Goal: Information Seeking & Learning: Learn about a topic

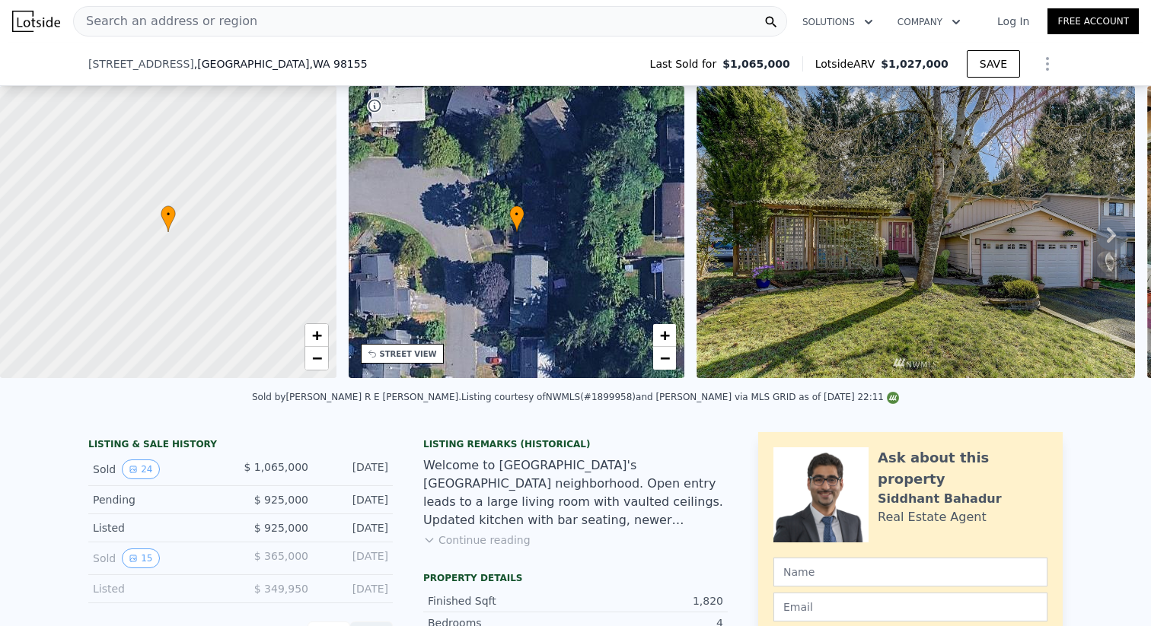
click at [187, 21] on span "Search an address or region" at bounding box center [165, 21] width 183 height 18
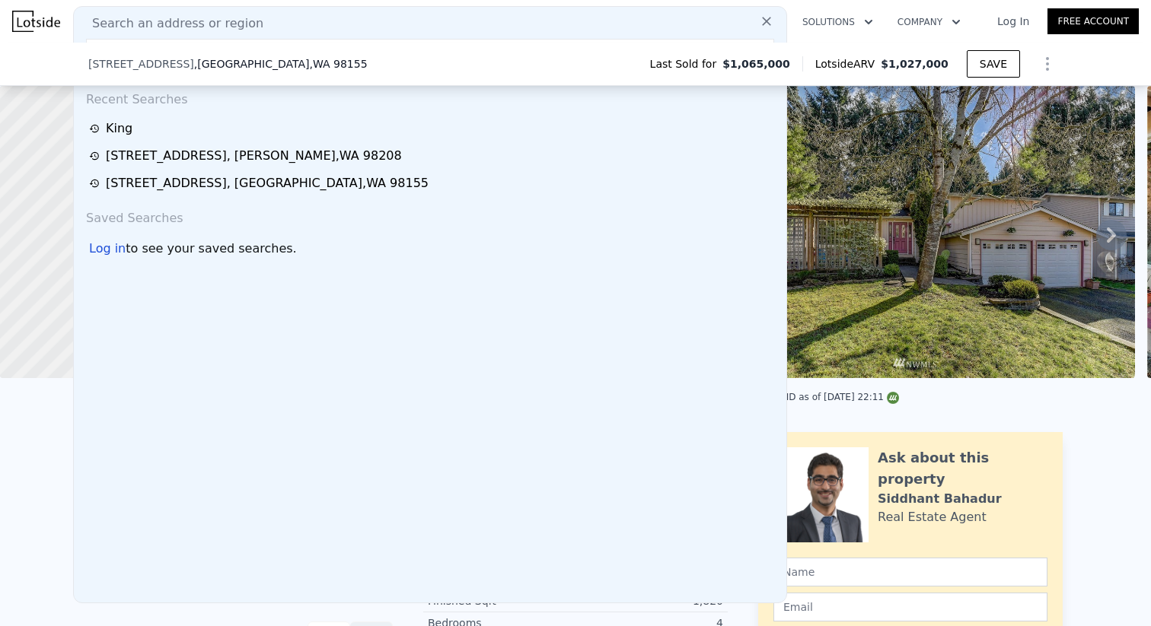
type input "[STREET_ADDRESS]"
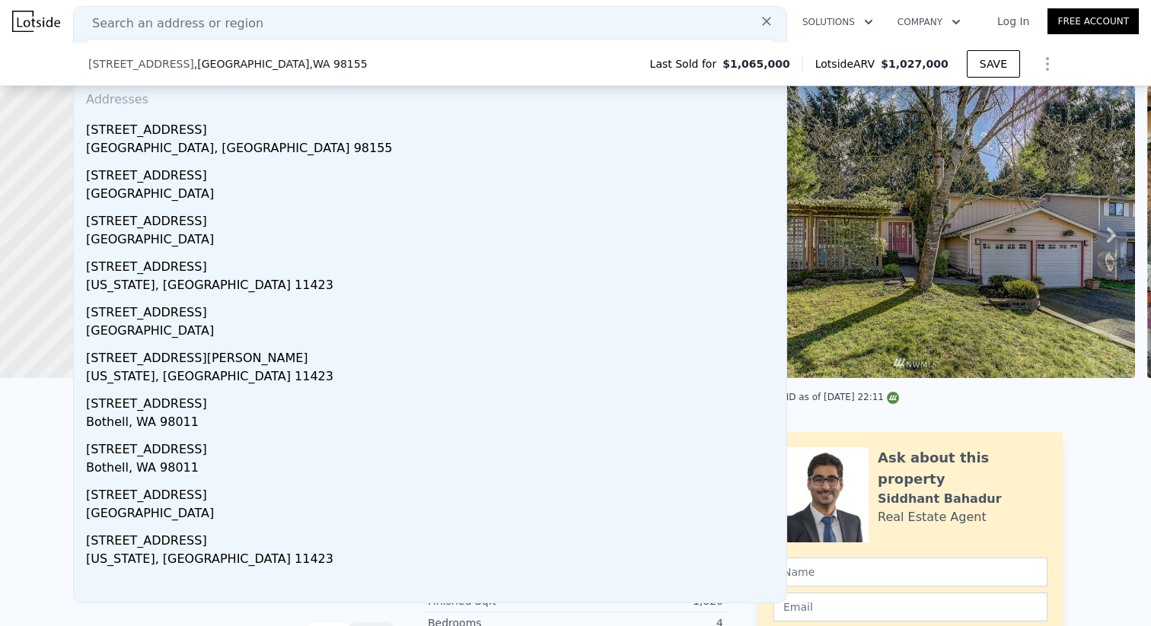
click at [253, 69] on span ", [GEOGRAPHIC_DATA]" at bounding box center [281, 63] width 174 height 15
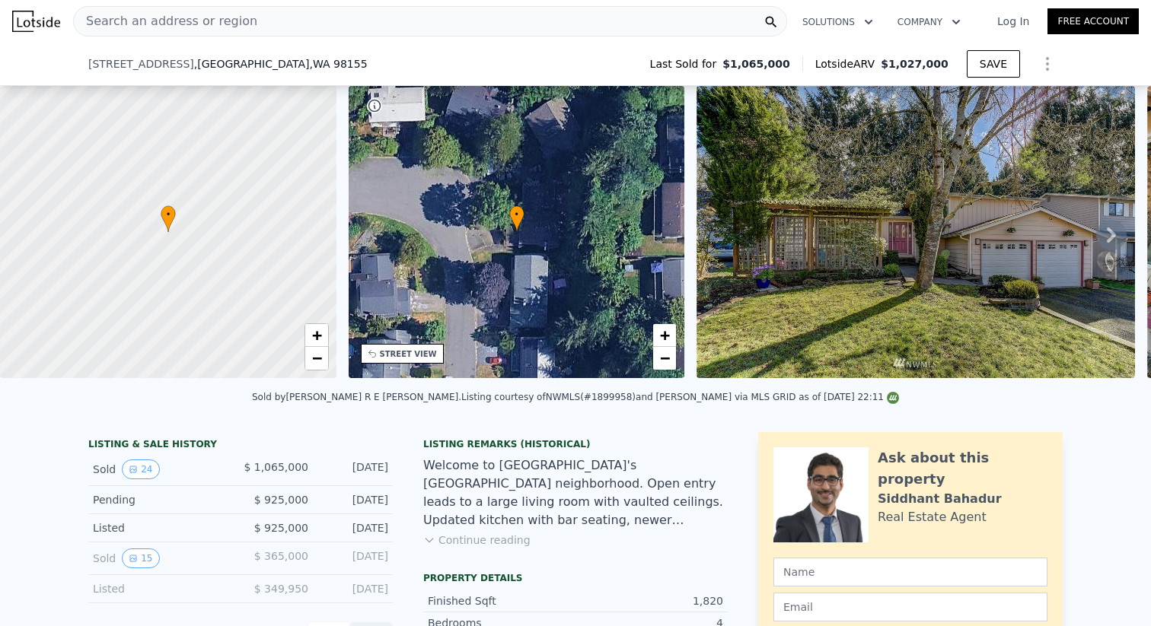
click at [116, 62] on span "[STREET_ADDRESS]" at bounding box center [141, 63] width 106 height 15
click at [241, 24] on div "Search an address or region" at bounding box center [430, 21] width 714 height 30
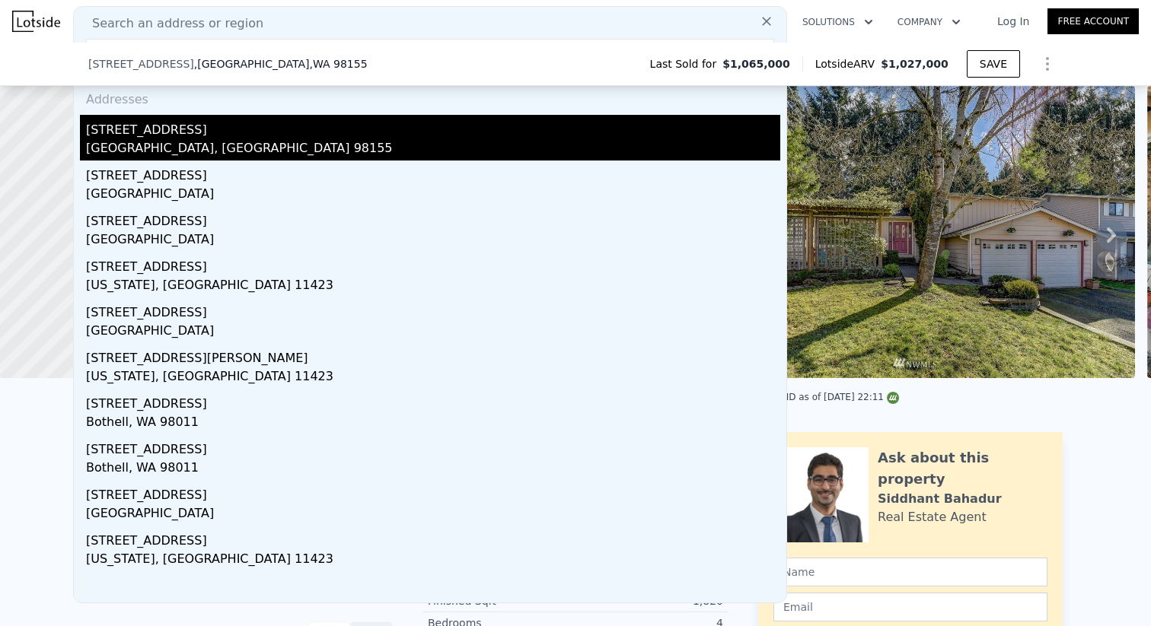
type input "[STREET_ADDRESS]"
click at [283, 134] on div "[STREET_ADDRESS]" at bounding box center [433, 127] width 694 height 24
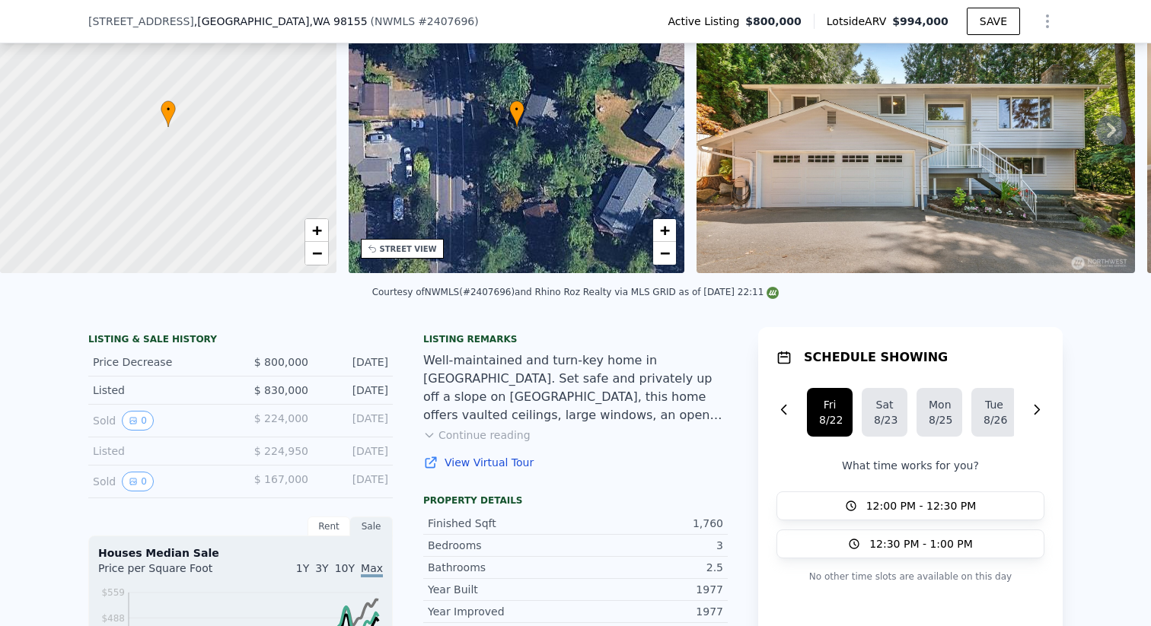
scroll to position [113, 0]
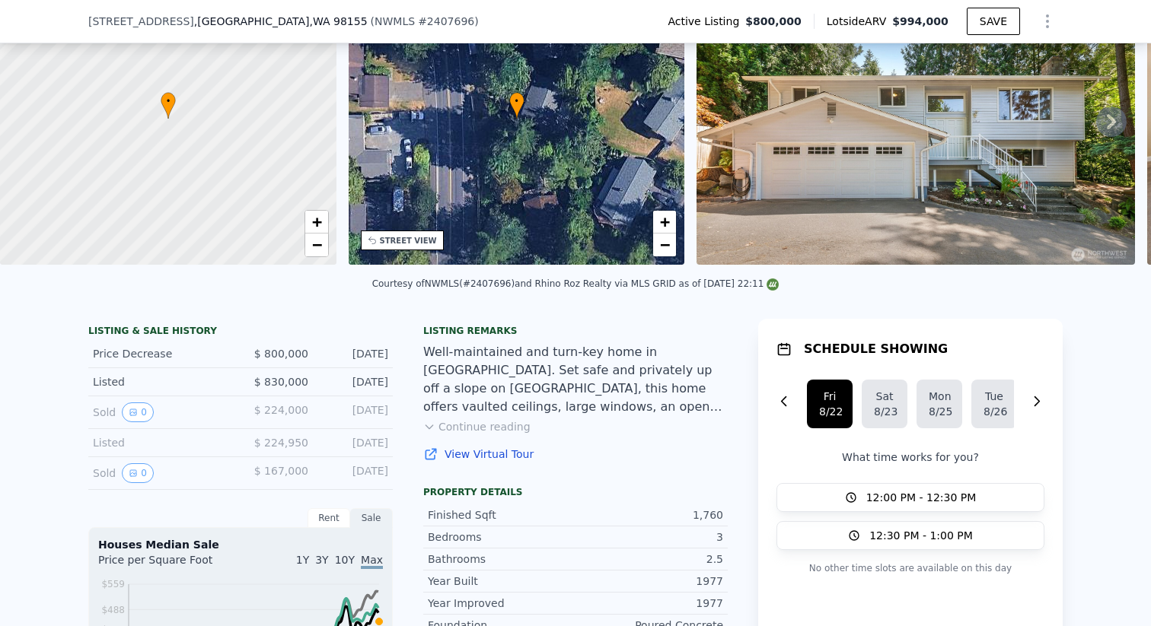
click at [465, 435] on div "Listing remarks Well-maintained and turn-key home in desirable [GEOGRAPHIC_DATA…" at bounding box center [575, 402] width 304 height 155
click at [463, 427] on button "Continue reading" at bounding box center [476, 426] width 107 height 15
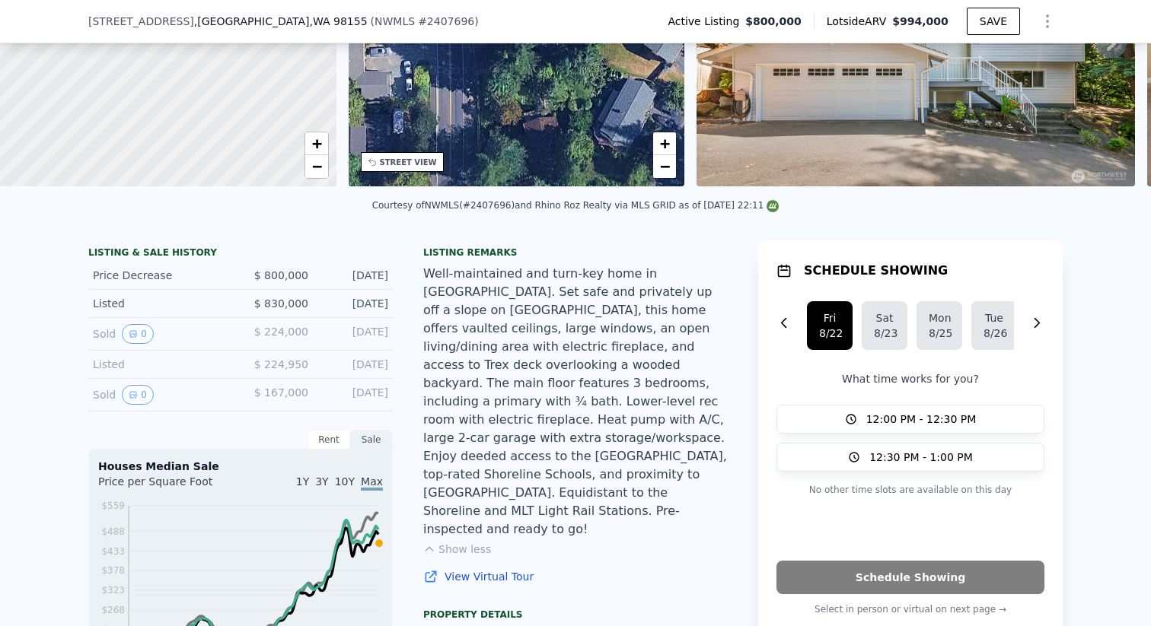
scroll to position [198, 0]
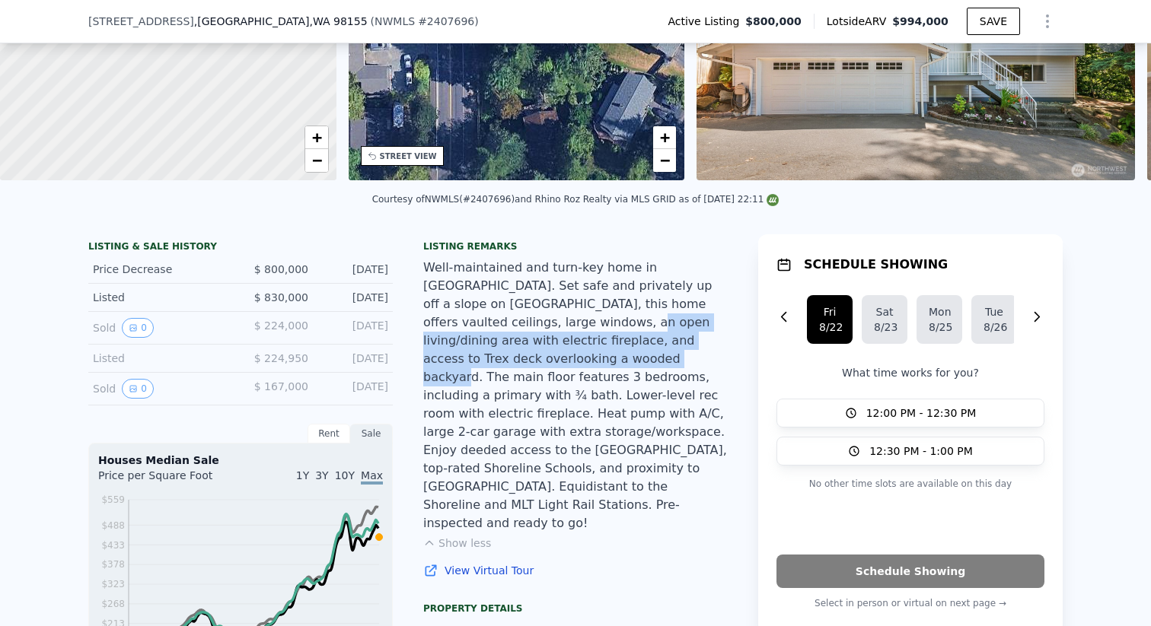
drag, startPoint x: 485, startPoint y: 321, endPoint x: 511, endPoint y: 365, distance: 51.2
click at [511, 365] on div "Well-maintained and turn-key home in [GEOGRAPHIC_DATA]. Set safe and privately …" at bounding box center [575, 396] width 304 height 274
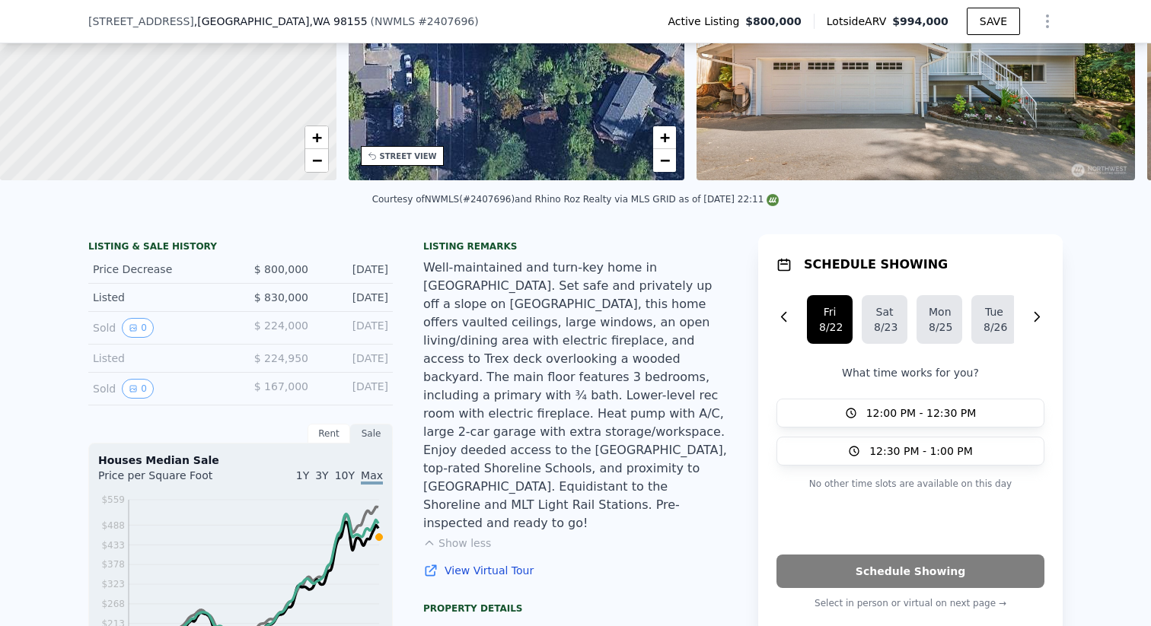
click at [601, 414] on div "Well-maintained and turn-key home in [GEOGRAPHIC_DATA]. Set safe and privately …" at bounding box center [575, 396] width 304 height 274
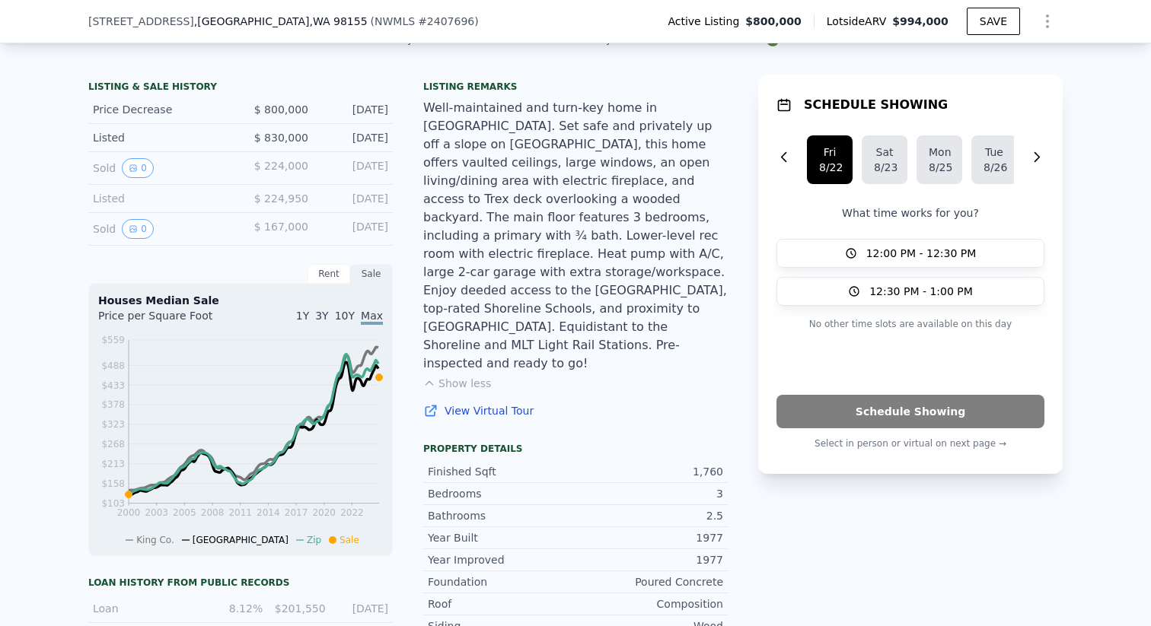
scroll to position [0, 0]
